Goal: Task Accomplishment & Management: Manage account settings

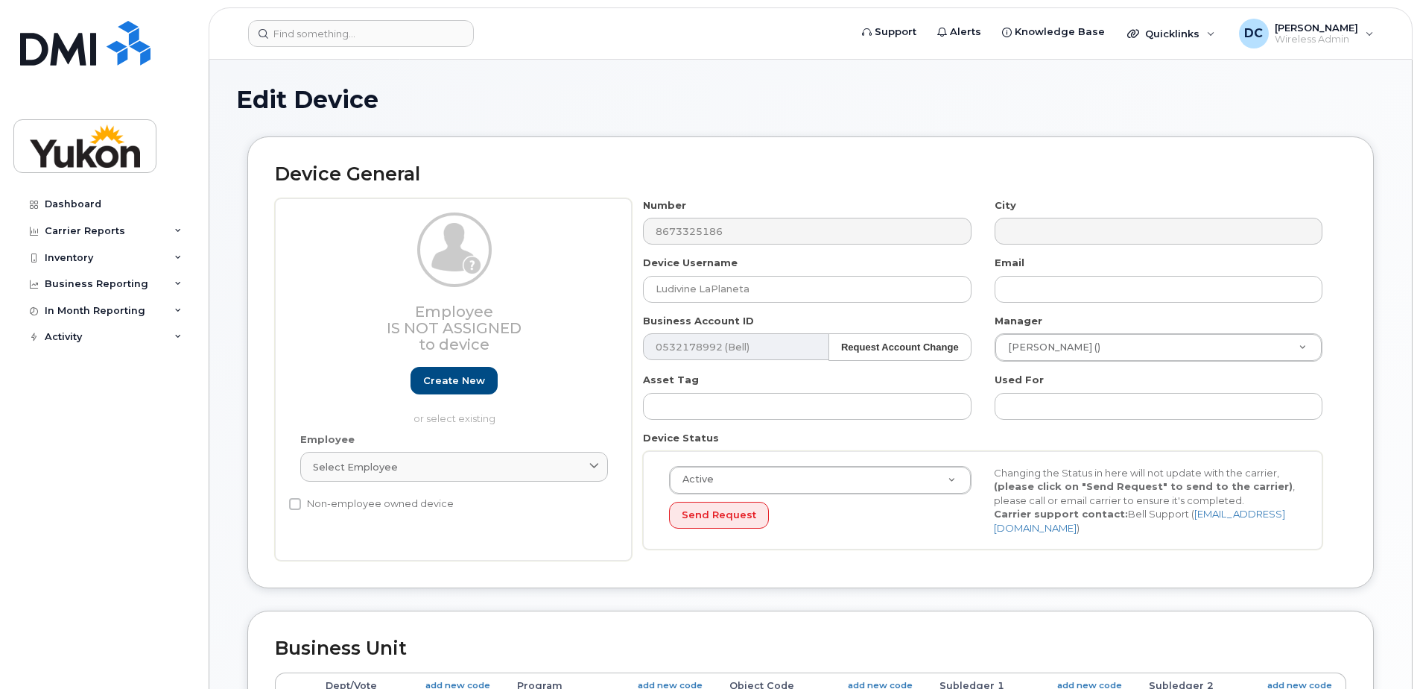
select select "33497702"
select select "33497282"
select select "33507478"
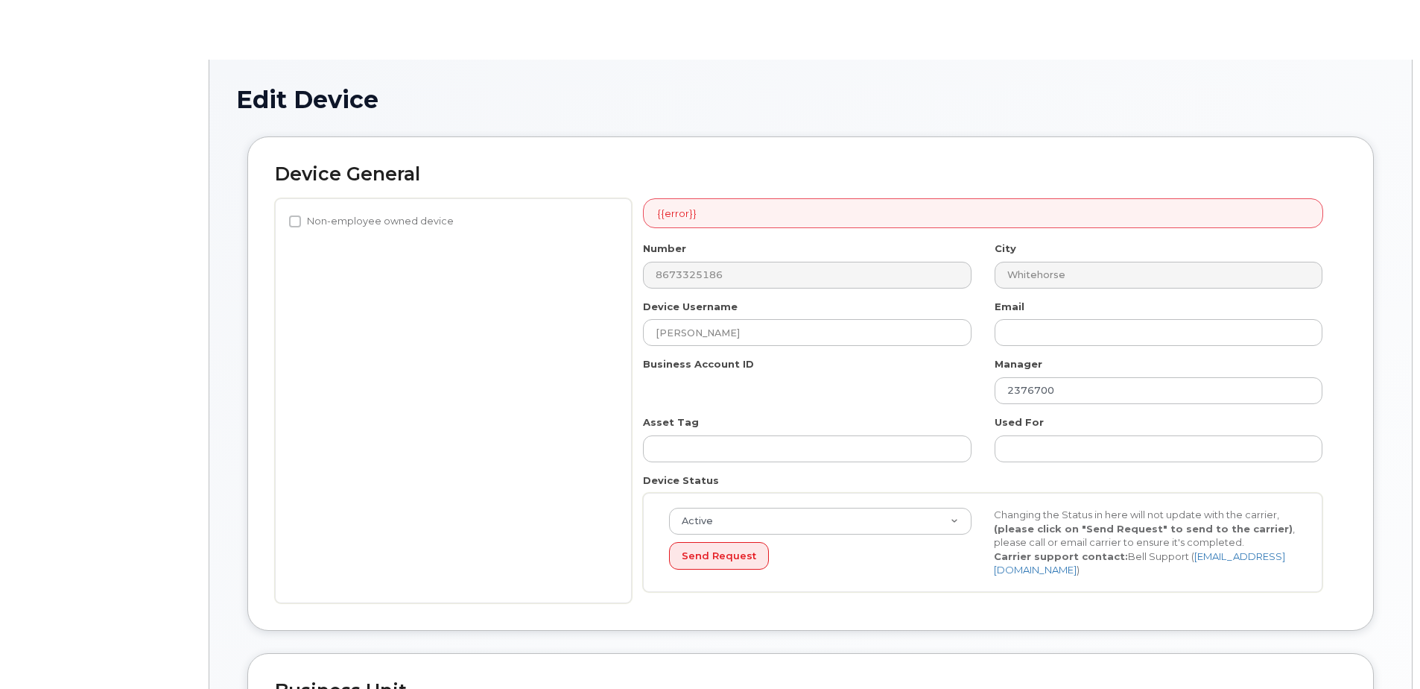
select select "33497702"
select select "33497282"
select select "33507478"
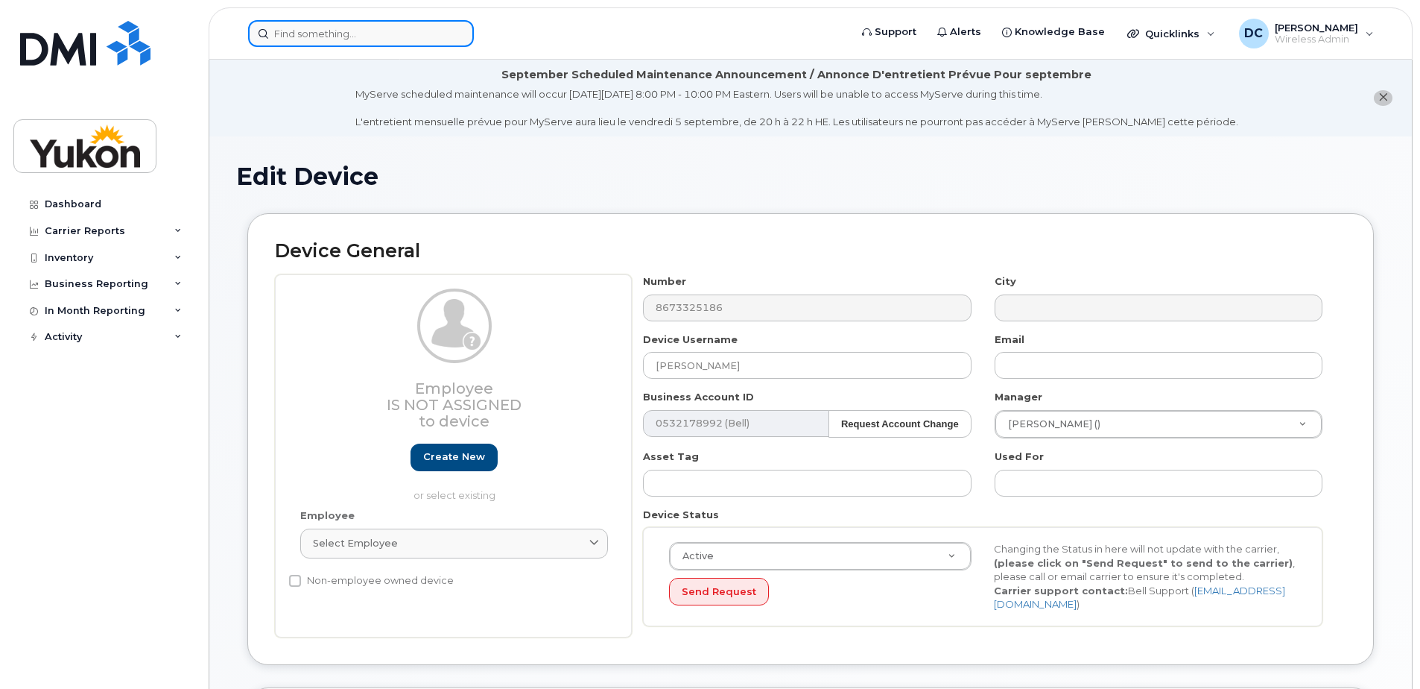
click at [352, 34] on input at bounding box center [361, 33] width 226 height 27
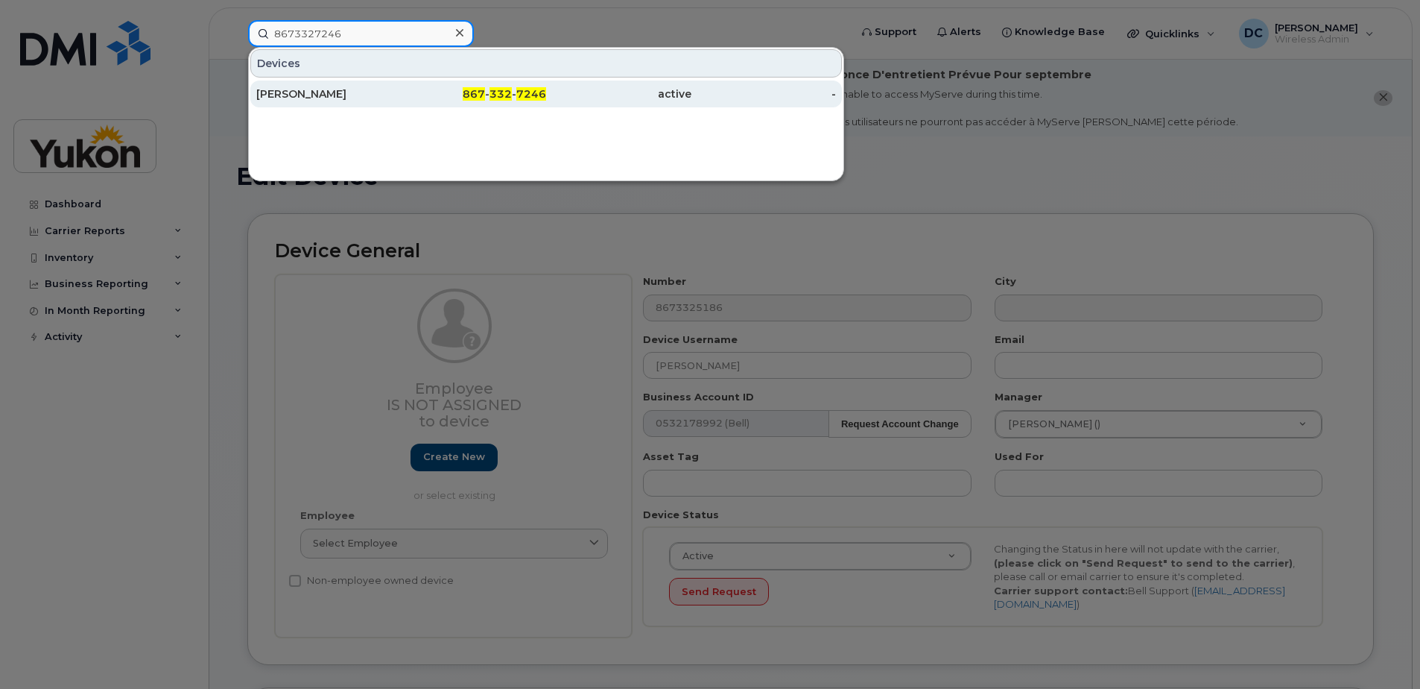
type input "8673327246"
click at [355, 93] on div "[PERSON_NAME]" at bounding box center [328, 93] width 145 height 15
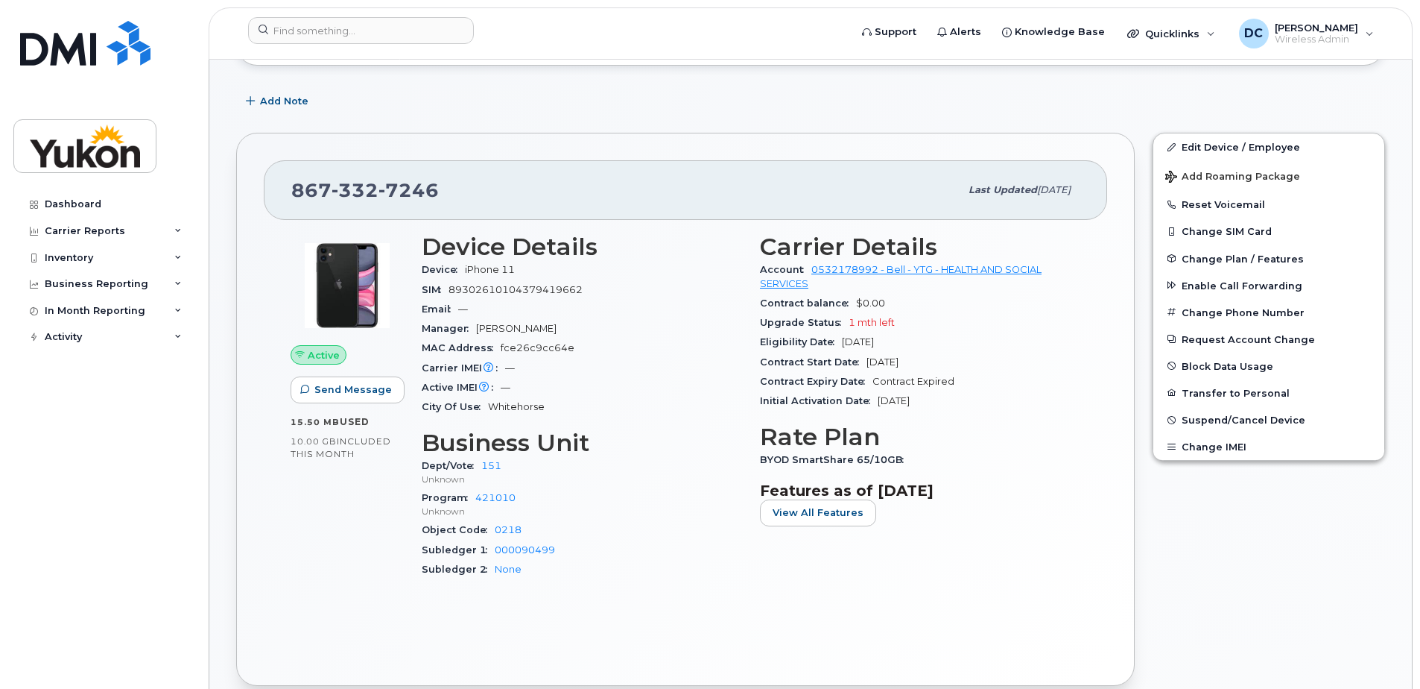
scroll to position [75, 0]
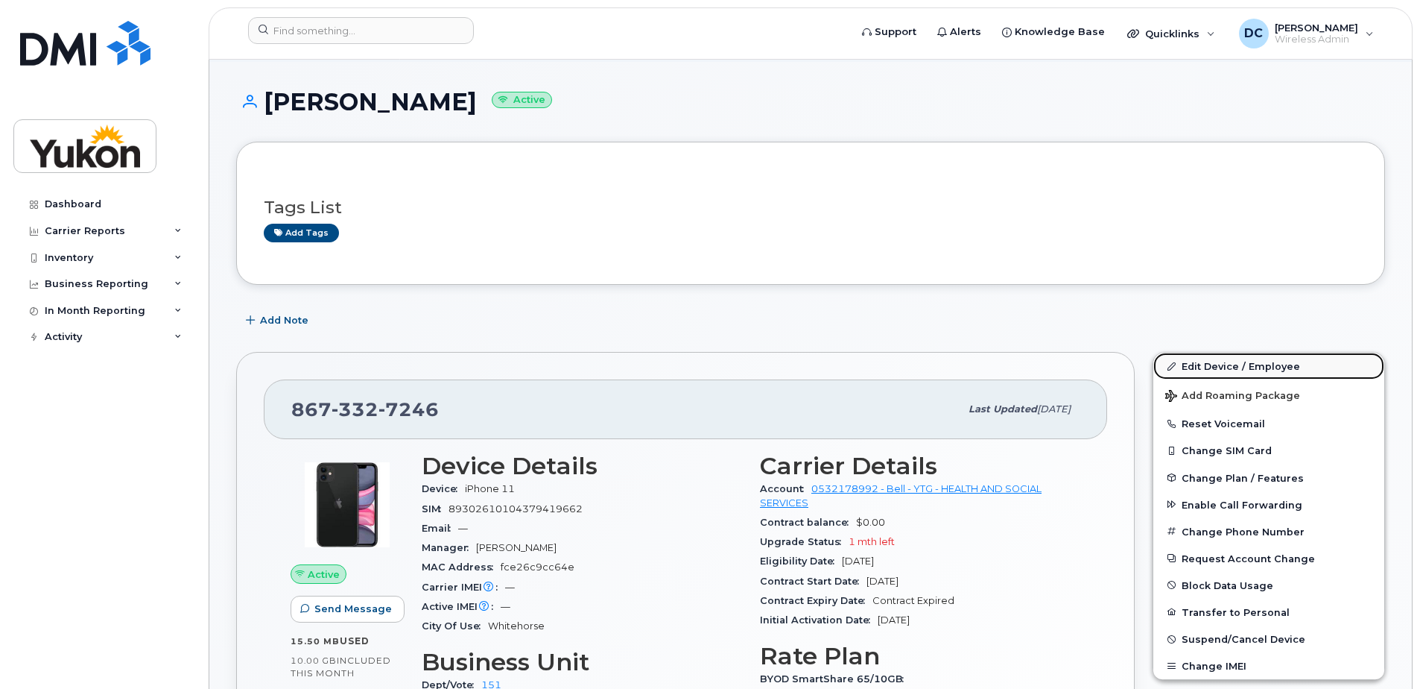
click at [1216, 362] on link "Edit Device / Employee" at bounding box center [1268, 365] width 231 height 27
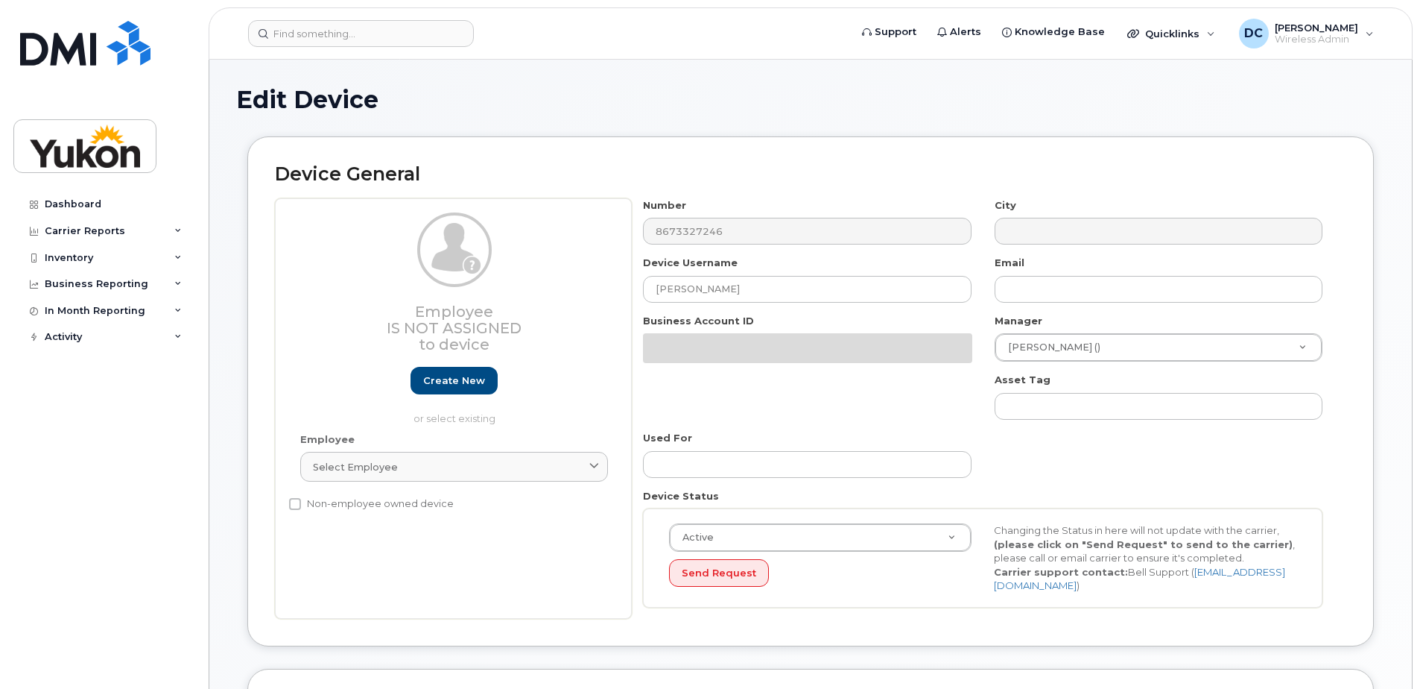
select select "33497702"
select select "33497282"
select select "33507478"
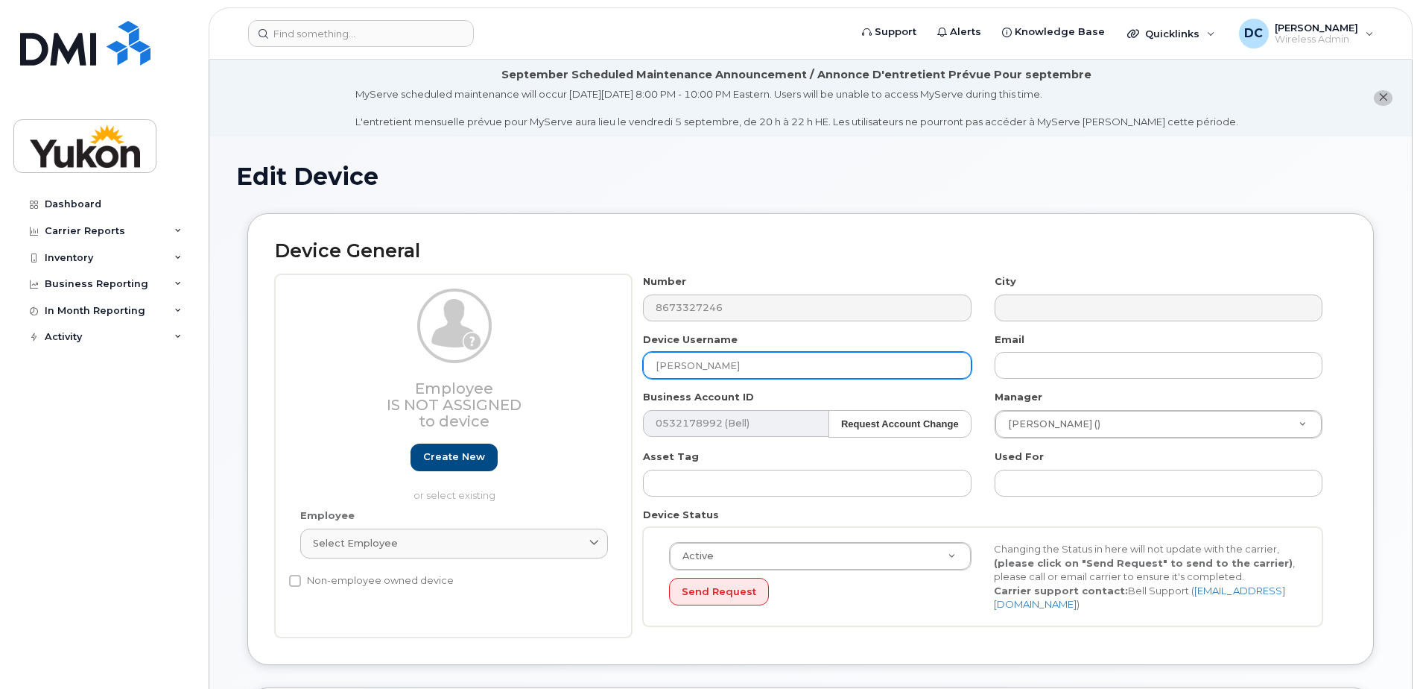
click at [768, 364] on input "[PERSON_NAME]" at bounding box center [807, 365] width 328 height 27
type input "V"
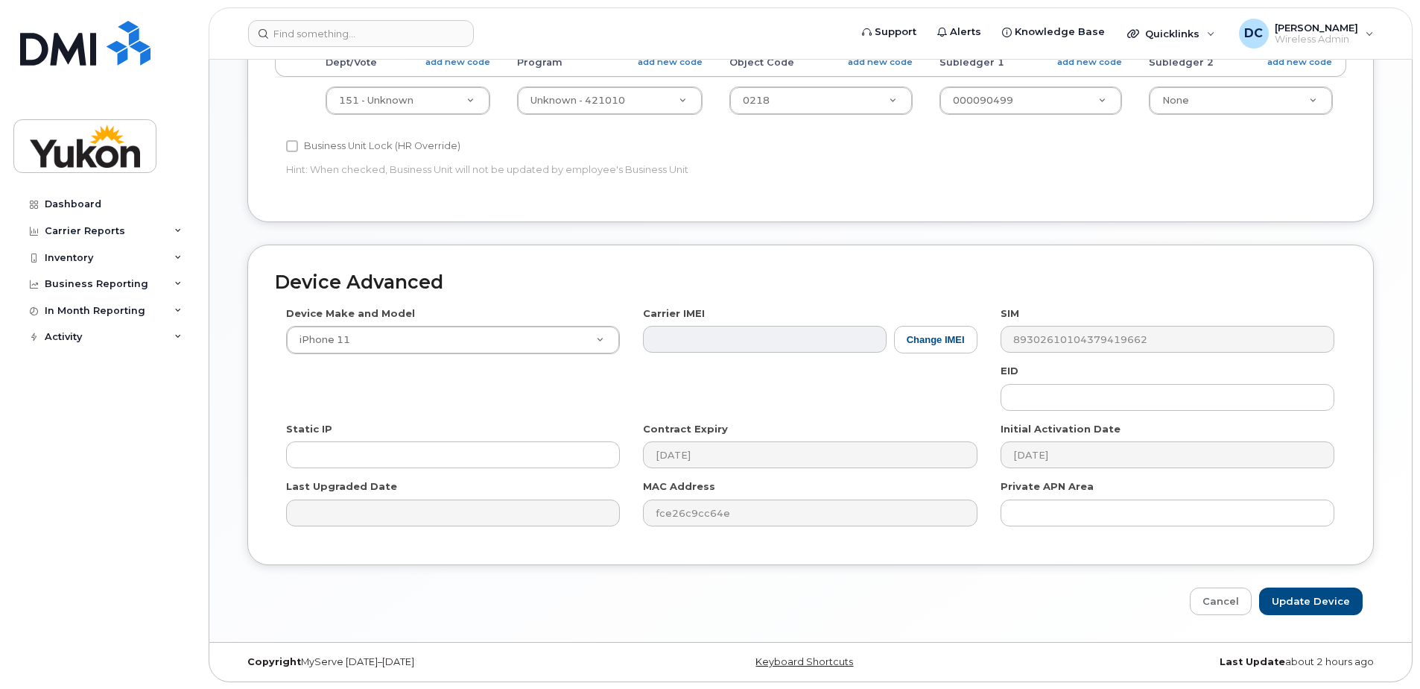
scroll to position [700, 0]
type input "Manjot Kaur"
click at [1308, 600] on input "Update Device" at bounding box center [1311, 600] width 104 height 28
type input "Saving..."
